Goal: Task Accomplishment & Management: Use online tool/utility

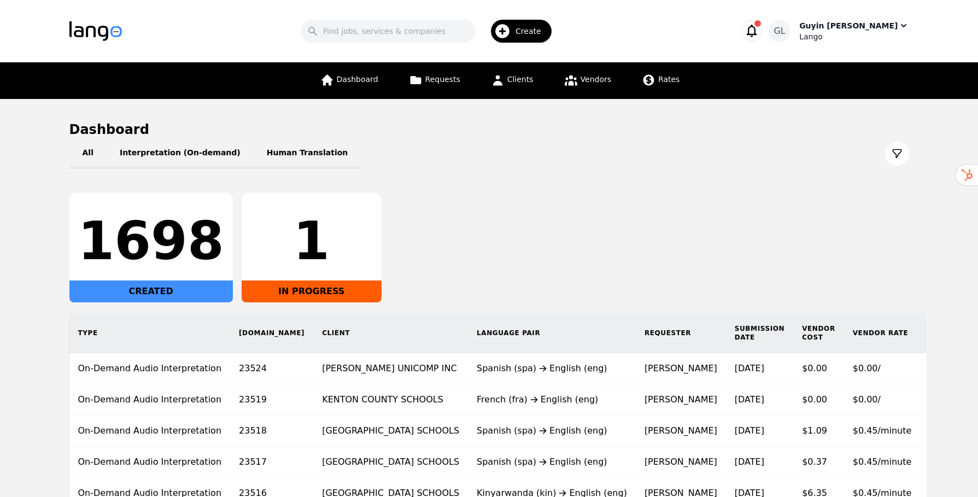
click at [900, 24] on icon "button" at bounding box center [903, 25] width 11 height 11
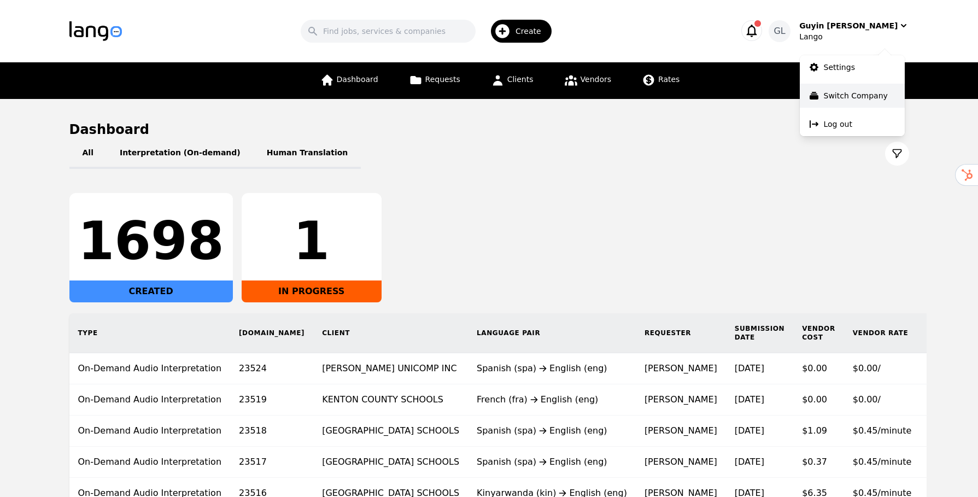
click at [838, 99] on p "Switch Company" at bounding box center [856, 95] width 64 height 11
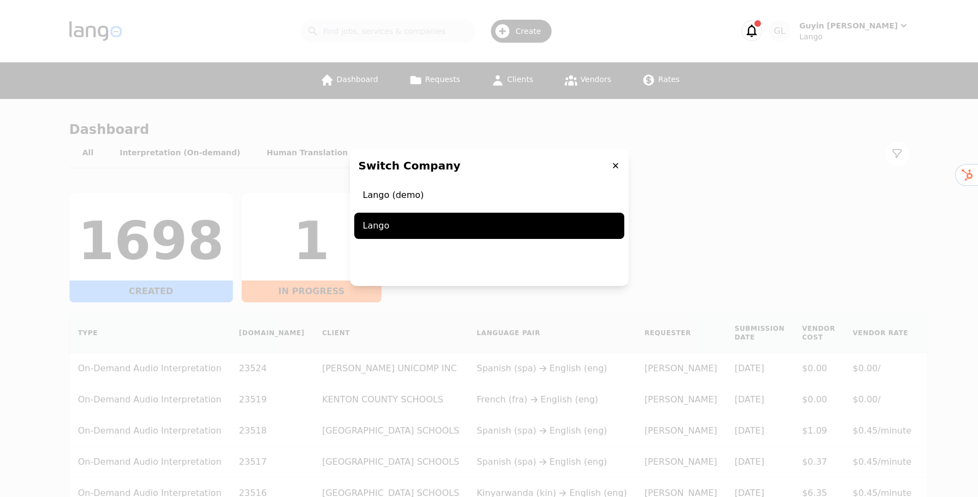
click at [804, 198] on div "Switch Company Lango (demo) Lango" at bounding box center [489, 248] width 978 height 497
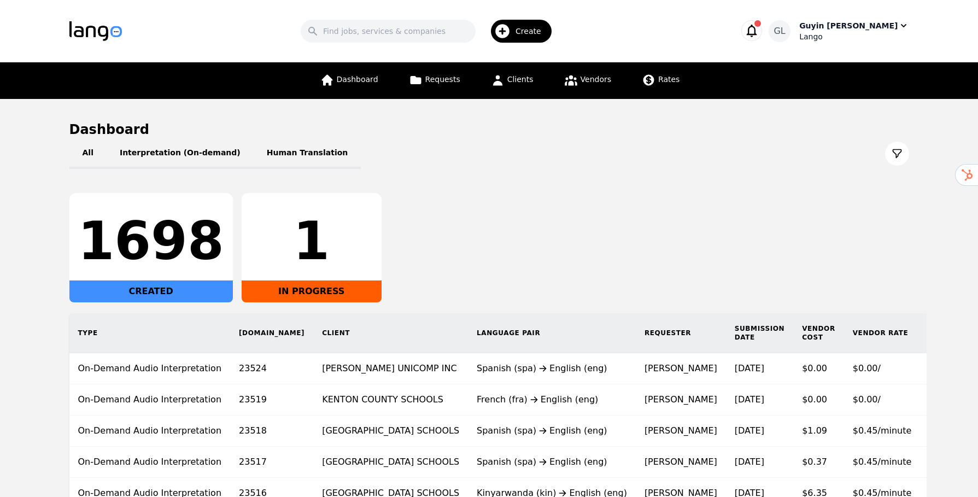
click at [879, 27] on div "Guyin [PERSON_NAME]" at bounding box center [848, 25] width 98 height 11
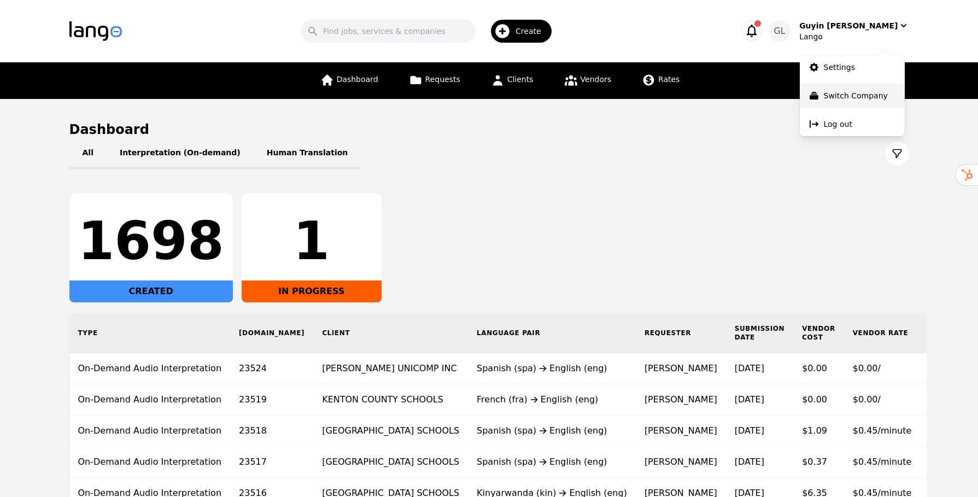
click at [834, 98] on p "Switch Company" at bounding box center [856, 95] width 64 height 11
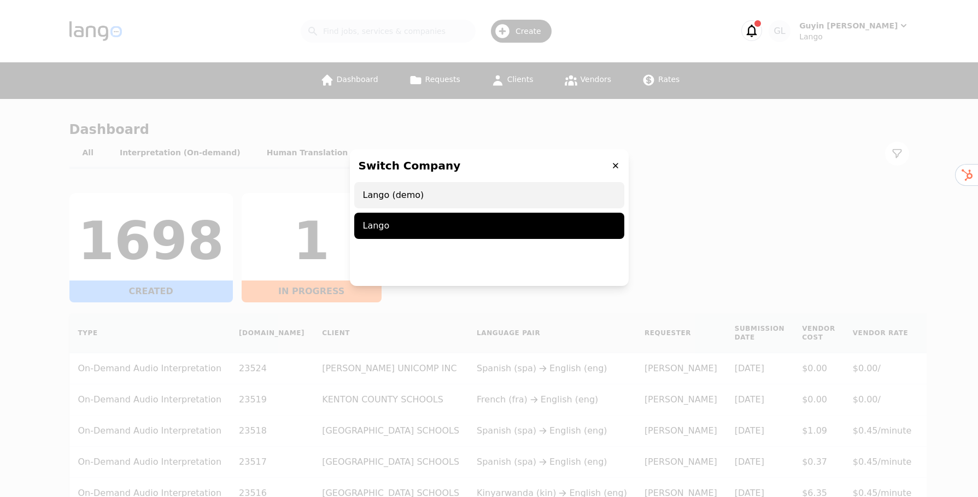
click at [448, 191] on span "Lango (demo)" at bounding box center [489, 195] width 270 height 26
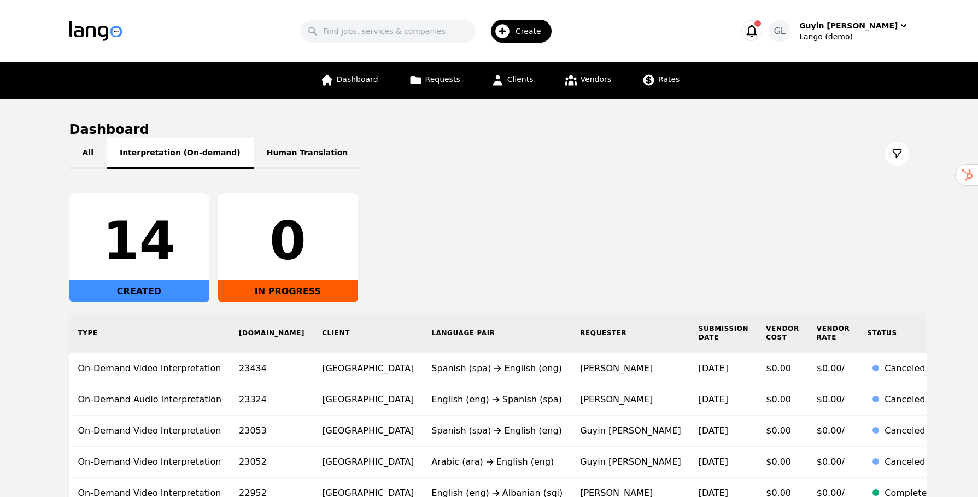
click at [224, 150] on button "Interpretation (On-demand)" at bounding box center [180, 153] width 147 height 31
